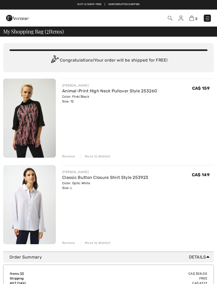
click at [36, 128] on img at bounding box center [29, 117] width 53 height 79
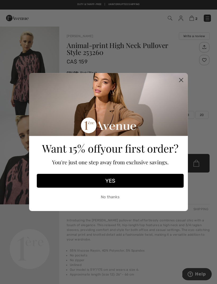
click at [184, 78] on circle "Close dialog" at bounding box center [181, 80] width 9 height 9
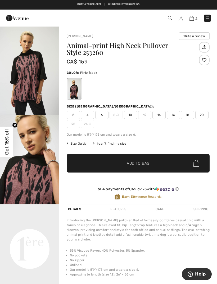
click at [37, 234] on video "Your browser does not support the video tag." at bounding box center [29, 219] width 59 height 30
click at [41, 234] on video "Your browser does not support the video tag." at bounding box center [29, 219] width 59 height 30
click at [208, 19] on img at bounding box center [207, 18] width 5 height 5
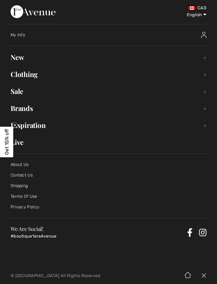
click at [206, 78] on link "Clothing Toggle submenu" at bounding box center [108, 74] width 207 height 12
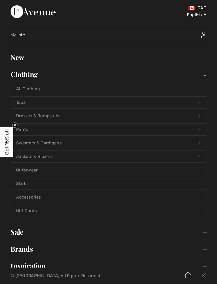
click at [52, 156] on link "Jackets & Blazers Open submenu" at bounding box center [109, 157] width 196 height 12
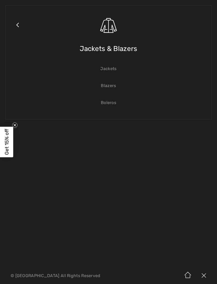
click at [112, 89] on link "Blazers" at bounding box center [109, 86] width 196 height 12
click at [113, 87] on link "Blazers" at bounding box center [109, 86] width 196 height 12
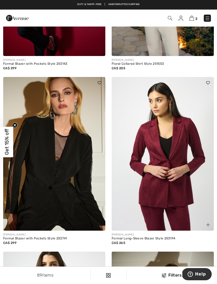
scroll to position [1259, 0]
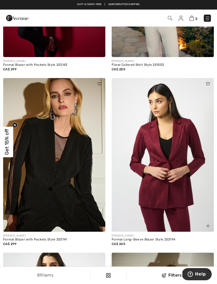
click at [177, 147] on img at bounding box center [163, 155] width 102 height 154
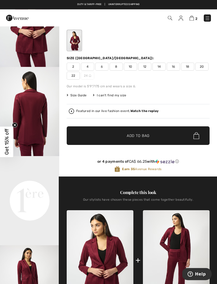
scroll to position [48, 0]
click at [151, 113] on strong "Watch the replay" at bounding box center [145, 111] width 28 height 4
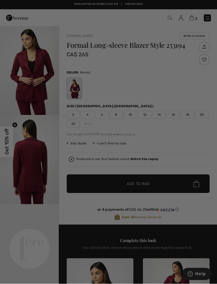
scroll to position [0, 0]
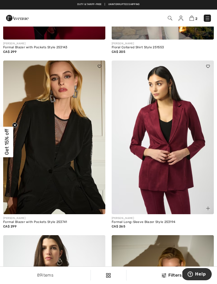
click at [173, 153] on img at bounding box center [163, 137] width 102 height 154
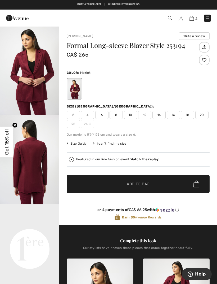
click at [147, 118] on span "12" at bounding box center [144, 115] width 13 height 8
click at [136, 181] on span "Add to Bag" at bounding box center [138, 184] width 23 height 6
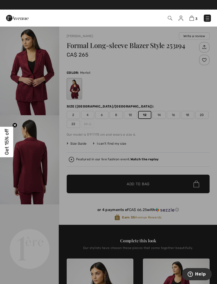
click at [166, 98] on div at bounding box center [108, 142] width 217 height 284
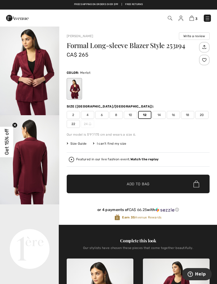
click at [172, 20] on img at bounding box center [170, 18] width 5 height 5
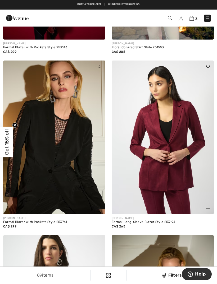
click at [171, 20] on img at bounding box center [170, 18] width 5 height 5
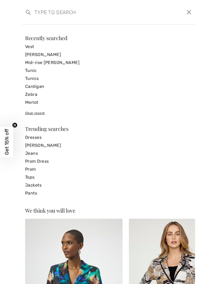
click at [148, 17] on input "search" at bounding box center [89, 12] width 119 height 16
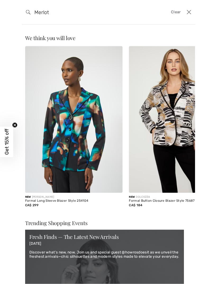
type input "Merlot"
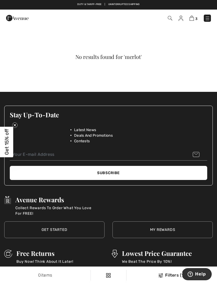
click at [208, 18] on img at bounding box center [207, 18] width 5 height 5
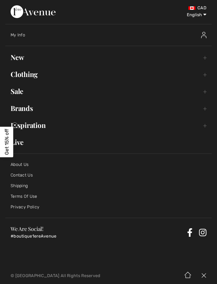
click at [207, 60] on link "New Toggle submenu" at bounding box center [108, 57] width 207 height 12
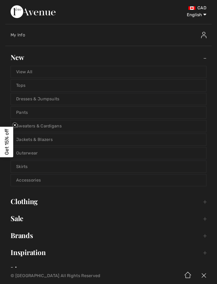
click at [72, 86] on link "Tops" at bounding box center [109, 86] width 196 height 12
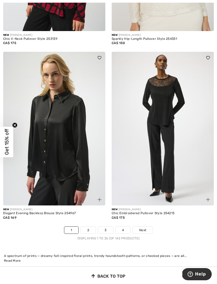
scroll to position [3092, 0]
click at [89, 226] on link "2" at bounding box center [88, 229] width 15 height 7
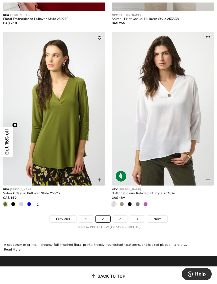
scroll to position [3190, 0]
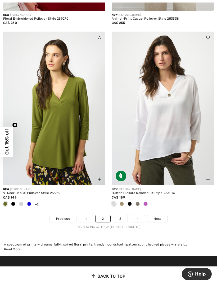
click at [121, 215] on link "3" at bounding box center [120, 218] width 15 height 7
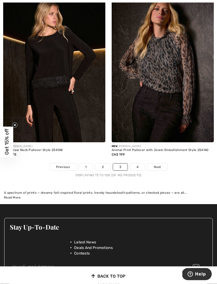
scroll to position [3224, 0]
click at [139, 163] on link "4" at bounding box center [137, 166] width 15 height 7
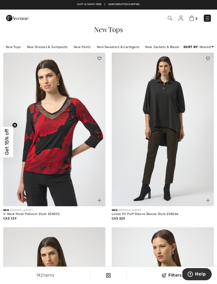
click at [181, 100] on img at bounding box center [163, 130] width 102 height 154
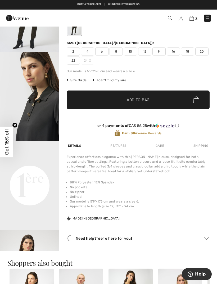
scroll to position [64, 0]
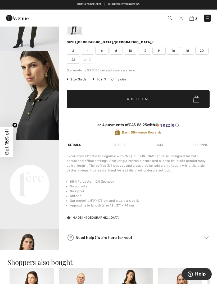
click at [37, 170] on video "Your browser does not support the video tag." at bounding box center [29, 155] width 59 height 30
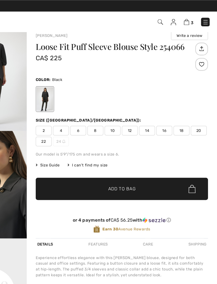
scroll to position [7, 0]
click at [138, 106] on span "12" at bounding box center [144, 108] width 13 height 8
click at [127, 155] on span "Add to Bag" at bounding box center [138, 157] width 23 height 6
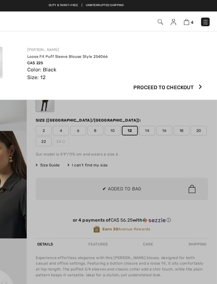
scroll to position [0, 0]
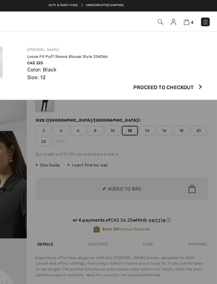
click at [168, 18] on img at bounding box center [170, 18] width 5 height 5
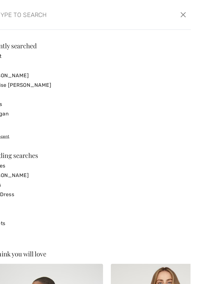
click at [131, 20] on form "Clear" at bounding box center [105, 12] width 159 height 16
click at [80, 15] on input "search" at bounding box center [89, 12] width 119 height 16
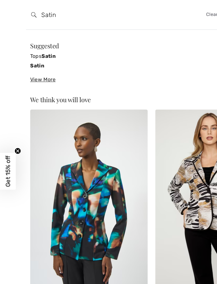
type input "Satin"
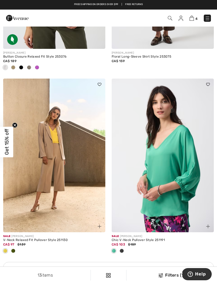
scroll to position [866, 0]
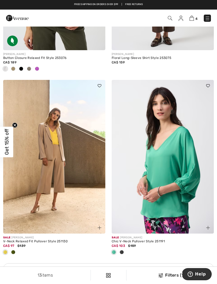
click at [206, 21] on img at bounding box center [207, 18] width 5 height 5
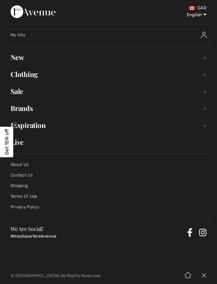
click at [207, 20] on select "English Français" at bounding box center [193, 14] width 28 height 16
click at [210, 74] on link "Clothing Toggle submenu" at bounding box center [108, 74] width 207 height 12
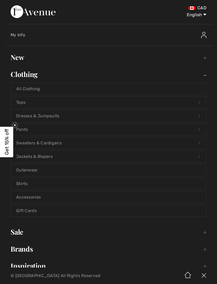
click at [21, 108] on link "Tops Open submenu" at bounding box center [109, 103] width 196 height 12
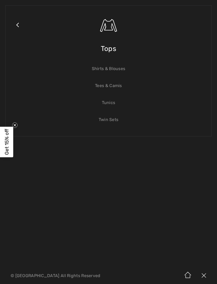
click at [117, 70] on link "Shirts & Blouses" at bounding box center [109, 69] width 196 height 12
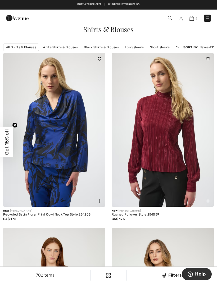
click at [164, 274] on img at bounding box center [164, 275] width 5 height 4
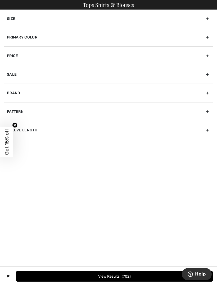
click at [210, 37] on div "Primary Color" at bounding box center [108, 37] width 209 height 19
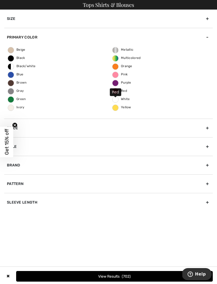
click at [126, 90] on span "Red" at bounding box center [120, 91] width 15 height 4
click at [0, 0] on input "Red" at bounding box center [0, 0] width 0 height 0
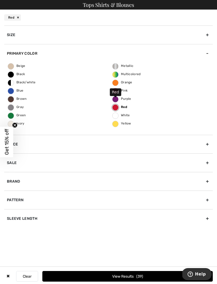
click at [141, 274] on button "View Results 39" at bounding box center [127, 276] width 171 height 11
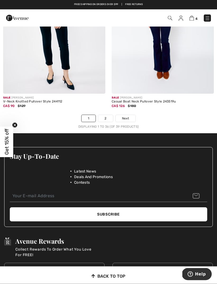
scroll to position [3311, 0]
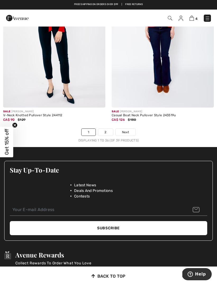
click at [106, 129] on link "2" at bounding box center [105, 132] width 15 height 7
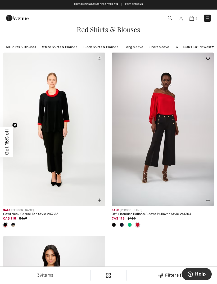
click at [190, 20] on img at bounding box center [192, 18] width 5 height 5
